Goal: Information Seeking & Learning: Learn about a topic

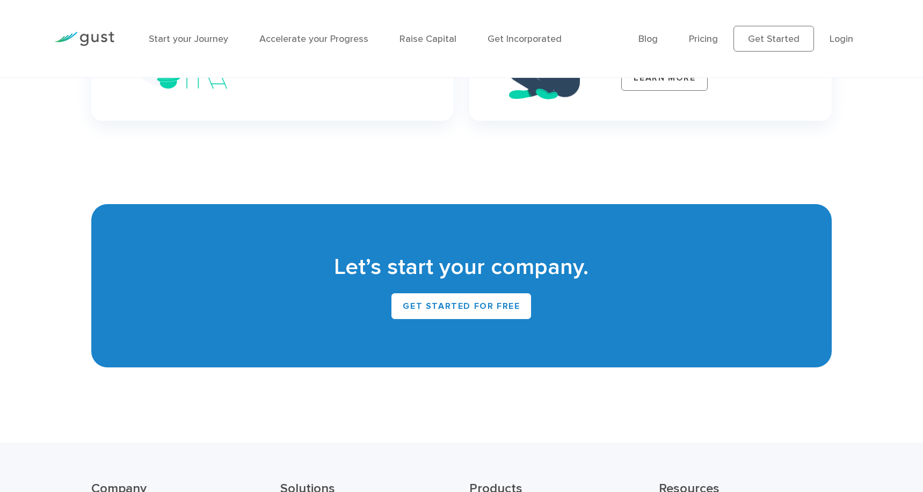
scroll to position [4605, 0]
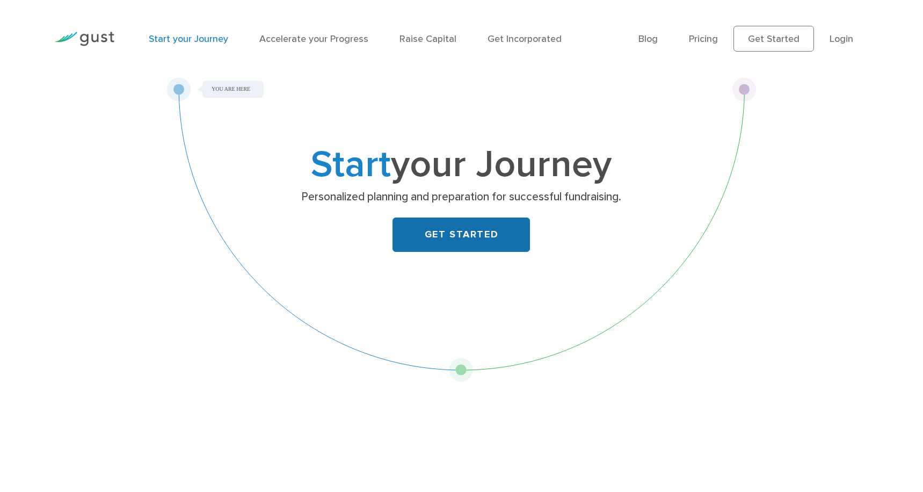
click at [456, 233] on link "GET STARTED" at bounding box center [460, 234] width 137 height 34
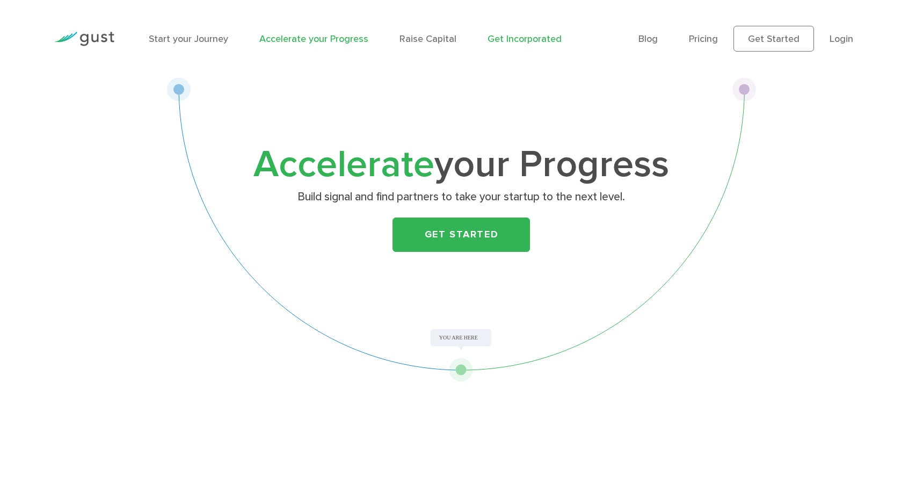
click at [518, 41] on link "Get Incorporated" at bounding box center [524, 38] width 74 height 11
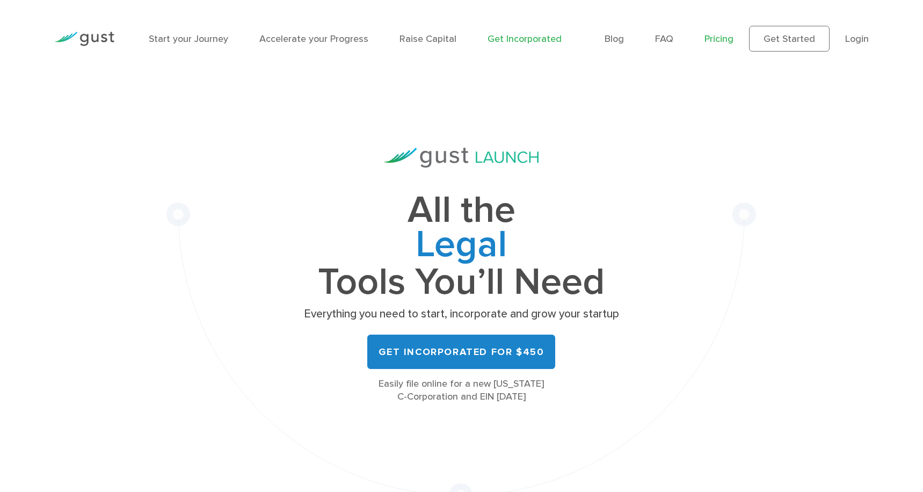
click at [707, 37] on link "Pricing" at bounding box center [718, 38] width 29 height 11
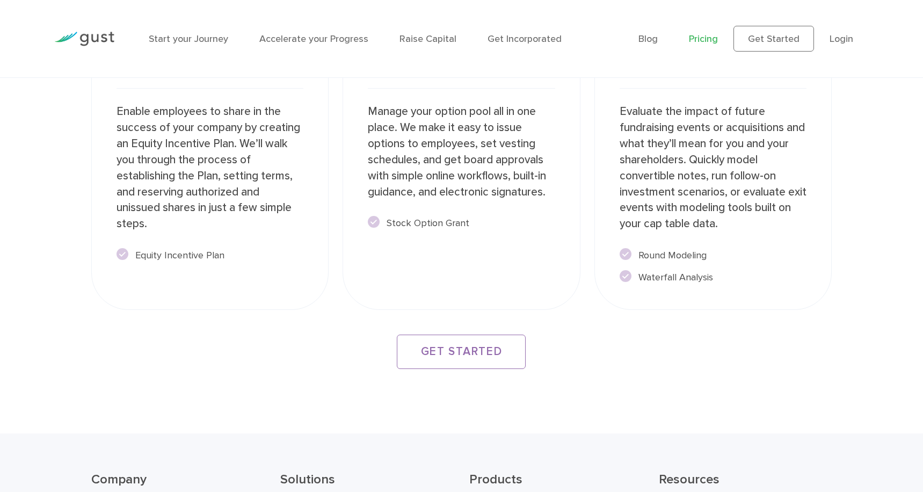
scroll to position [2194, 0]
